Goal: Find specific page/section: Find specific page/section

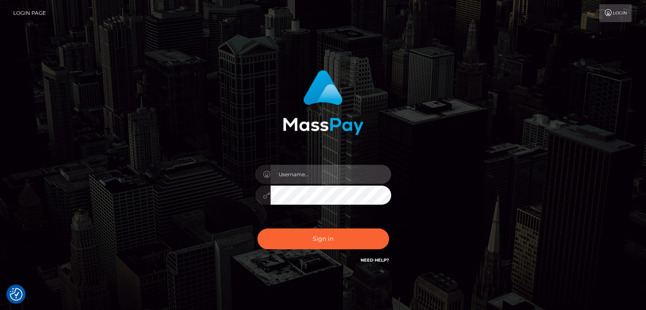
click at [348, 169] on input "text" at bounding box center [331, 174] width 121 height 19
click at [333, 177] on input "text" at bounding box center [331, 174] width 121 height 19
type input "Edward"
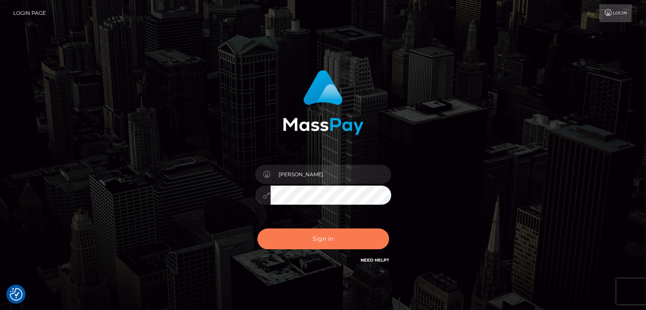
click at [333, 238] on button "Sign in" at bounding box center [323, 239] width 132 height 21
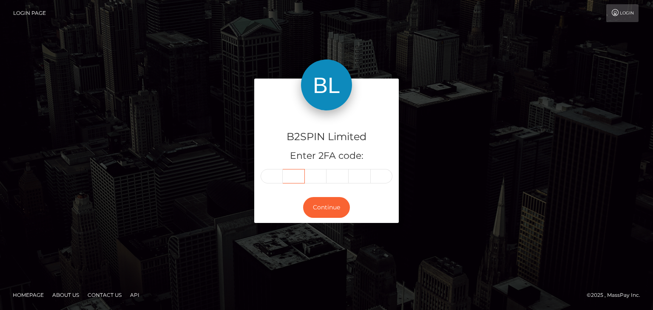
click at [283, 175] on input "text" at bounding box center [294, 176] width 22 height 14
drag, startPoint x: 282, startPoint y: 175, endPoint x: 274, endPoint y: 176, distance: 8.1
click at [274, 176] on input "text" at bounding box center [271, 176] width 22 height 14
paste input "0"
type input "0"
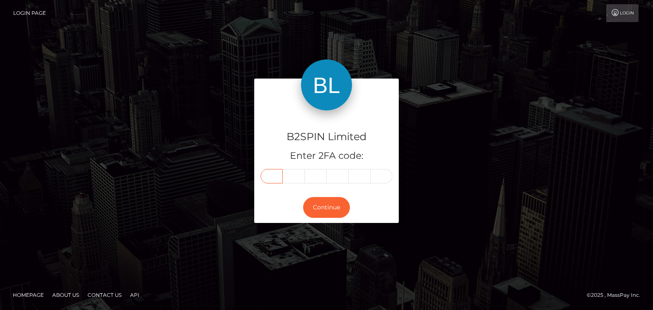
type input "2"
type input "9"
type input "5"
type input "0"
type input "4"
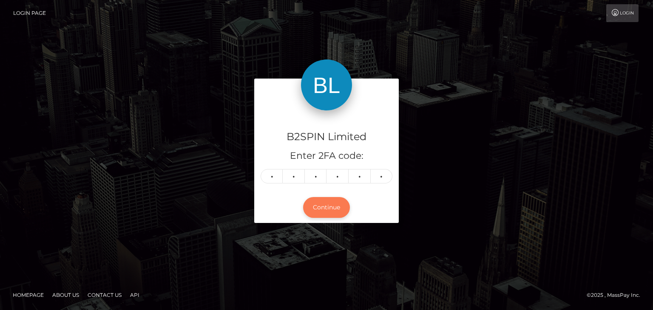
click at [339, 215] on button "Continue" at bounding box center [326, 207] width 47 height 21
click at [337, 206] on button "Continue" at bounding box center [326, 207] width 47 height 21
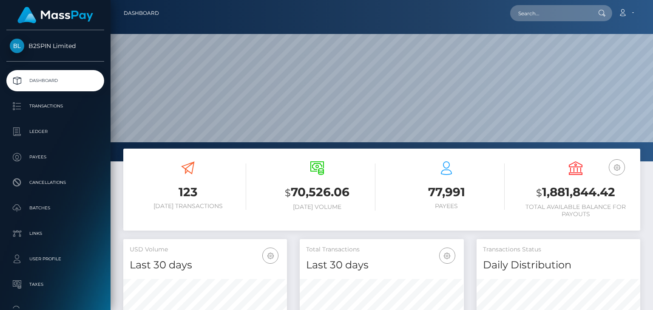
scroll to position [150, 163]
click at [547, 0] on nav "Dashboard Loading... Loading... Account Edit Profile" at bounding box center [381, 13] width 542 height 26
click at [546, 12] on input "text" at bounding box center [550, 13] width 80 height 16
paste input "34b97348-30e7-4175-8c4d-eea965c3d986"
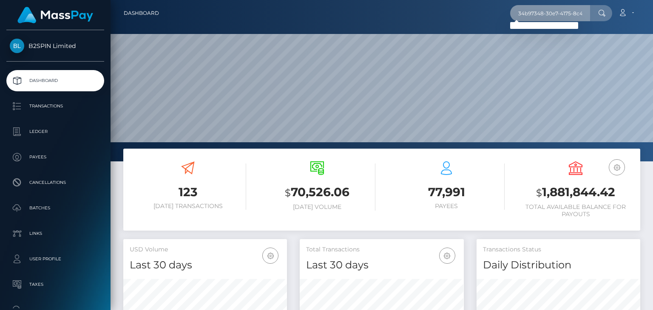
click at [554, 14] on input "34b97348-30e7-4175-8c4d-eea965c3d986" at bounding box center [550, 13] width 80 height 16
paste input "1279535238"
type input "1279535238"
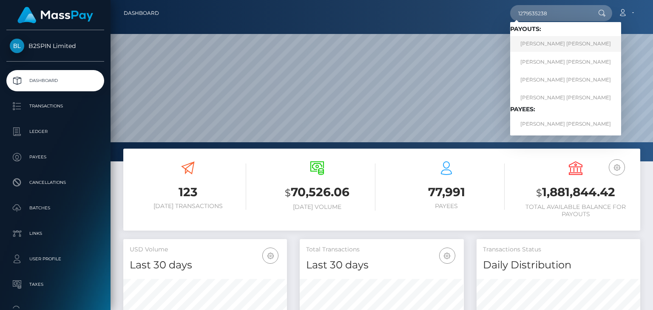
click at [554, 41] on link "ANDREW REKSMY CHHEM" at bounding box center [565, 44] width 111 height 16
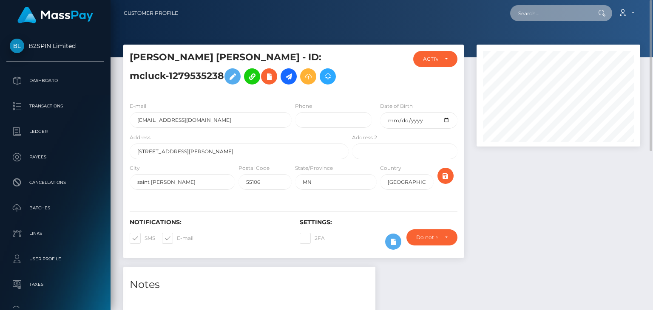
click at [533, 10] on input "text" at bounding box center [550, 13] width 80 height 16
paste input "22ebd15b-be14-4dcf-aab4-f270bf1696a3"
type input "22ebd15b-be14-4dcf-aab4-f270bf1696a3"
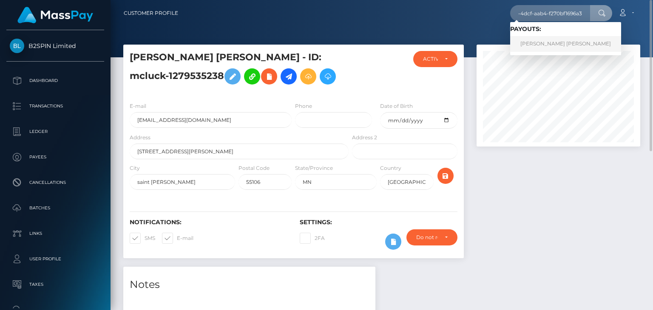
scroll to position [0, 0]
click at [554, 41] on link "JULIO CESAR JR ACEVES" at bounding box center [565, 44] width 111 height 16
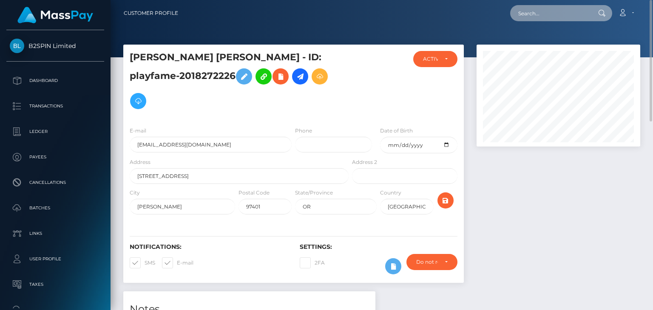
drag, startPoint x: 543, startPoint y: 5, endPoint x: 539, endPoint y: 5, distance: 4.3
click at [543, 5] on input "text" at bounding box center [550, 13] width 80 height 16
click at [578, 13] on input "text" at bounding box center [550, 13] width 80 height 16
paste input "b0f3c1bc-158b-4f04-a0a0-34889f9ba7b8"
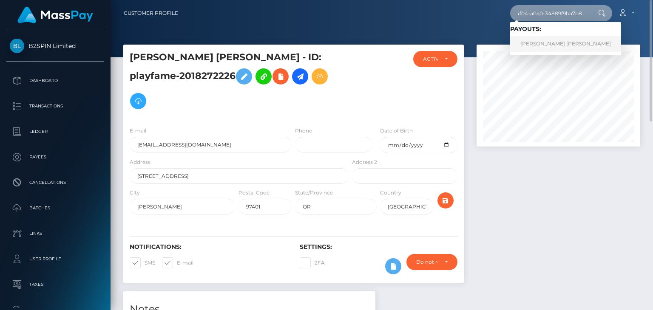
type input "b0f3c1bc-158b-4f04-a0a0-34889f9ba7b8"
click at [549, 44] on link "CHANCELOR JAMES GILL" at bounding box center [565, 44] width 111 height 16
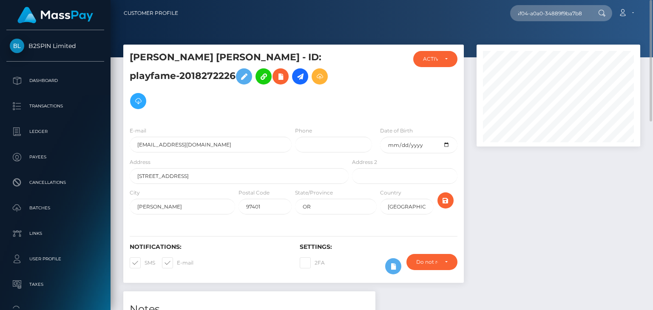
scroll to position [0, 0]
drag, startPoint x: 536, startPoint y: 183, endPoint x: 540, endPoint y: 220, distance: 37.6
click at [536, 187] on div at bounding box center [558, 168] width 176 height 247
click at [540, 221] on div at bounding box center [558, 168] width 176 height 247
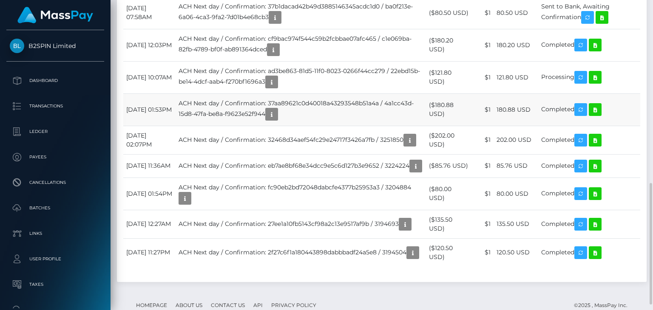
scroll to position [340, 0]
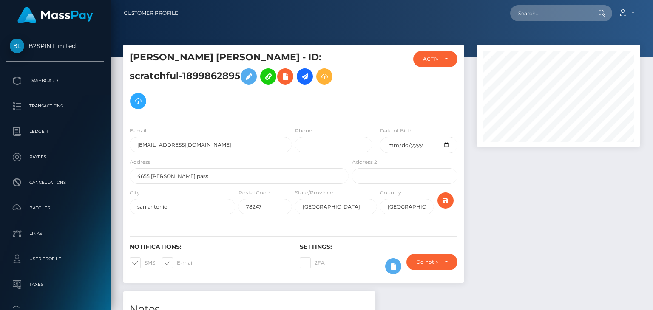
scroll to position [102, 163]
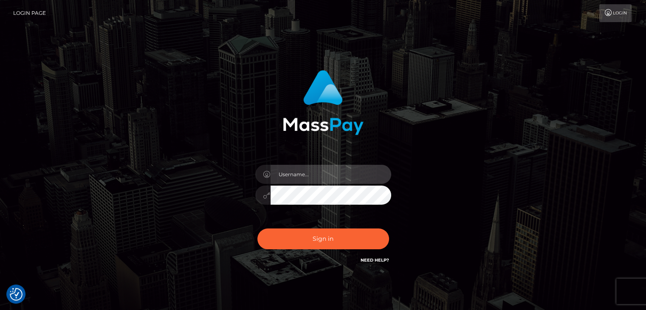
drag, startPoint x: 287, startPoint y: 166, endPoint x: 297, endPoint y: 179, distance: 16.9
click at [288, 167] on input "text" at bounding box center [331, 174] width 121 height 19
type input "Edward"
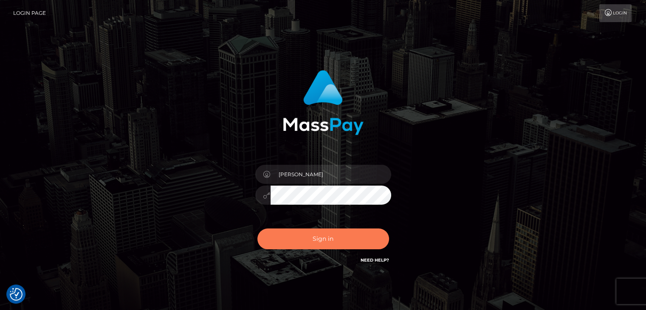
click at [332, 232] on button "Sign in" at bounding box center [323, 239] width 132 height 21
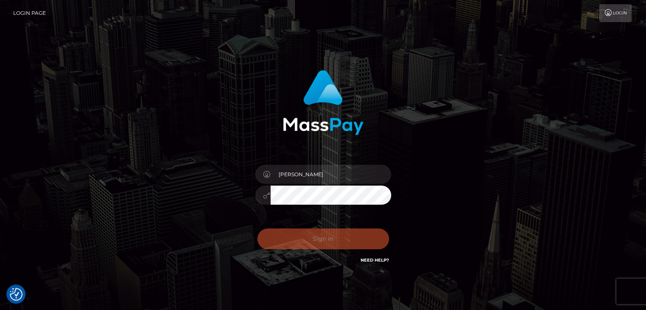
drag, startPoint x: 235, startPoint y: 213, endPoint x: 136, endPoint y: 68, distance: 175.2
click at [225, 198] on div "Edward Sign in" at bounding box center [323, 168] width 223 height 208
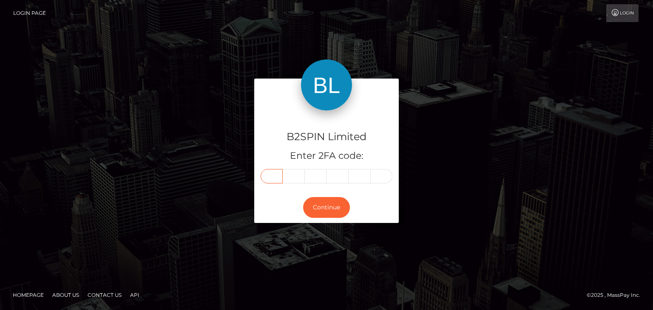
click at [272, 181] on input "text" at bounding box center [271, 176] width 22 height 14
paste input "7"
type input "7"
type input "4"
type input "9"
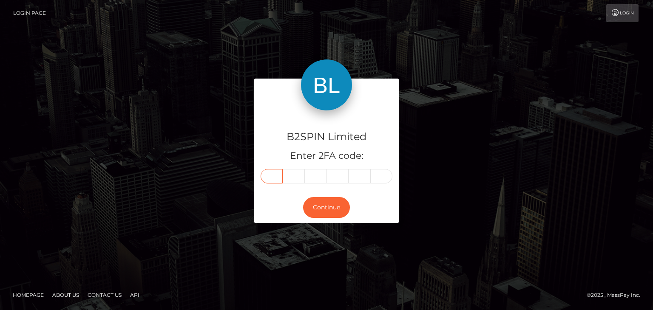
type input "9"
type input "6"
type input "4"
click at [323, 212] on button "Continue" at bounding box center [326, 207] width 47 height 21
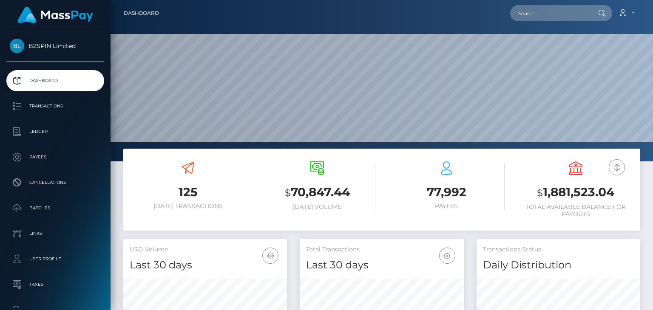
scroll to position [150, 163]
